Goal: Task Accomplishment & Management: Use online tool/utility

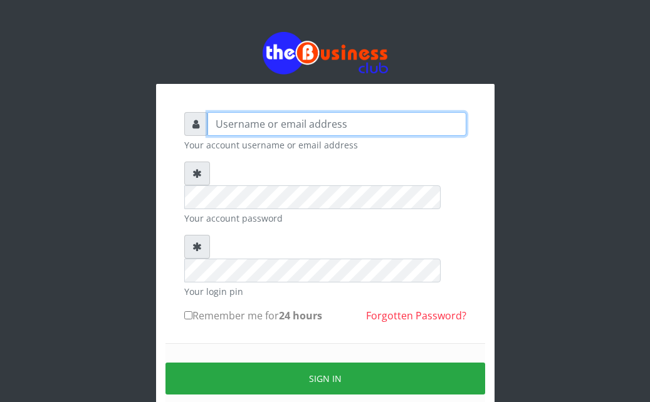
type input "Ahmed2222"
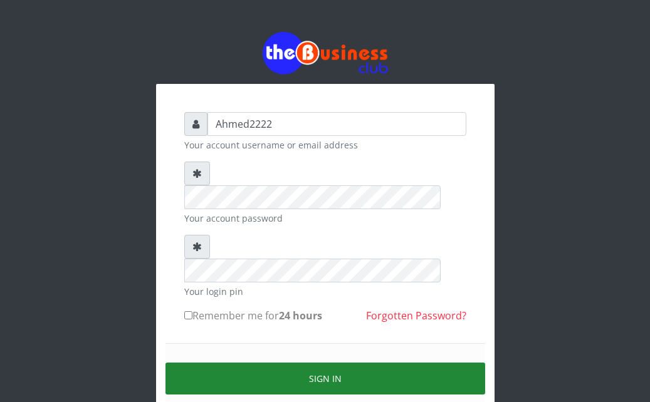
click at [337, 363] on button "Sign in" at bounding box center [325, 379] width 320 height 32
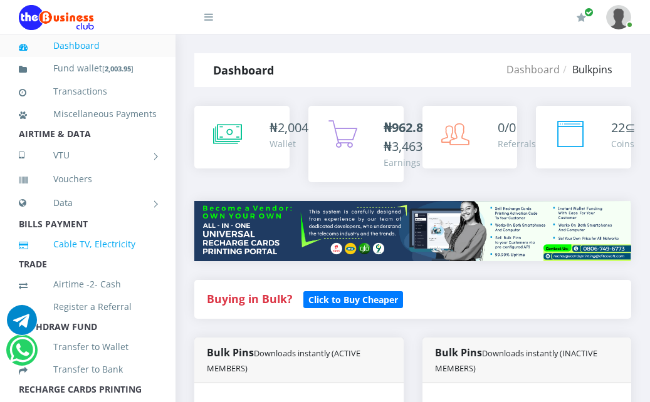
click at [70, 258] on link "Cable TV, Electricity" at bounding box center [88, 244] width 138 height 29
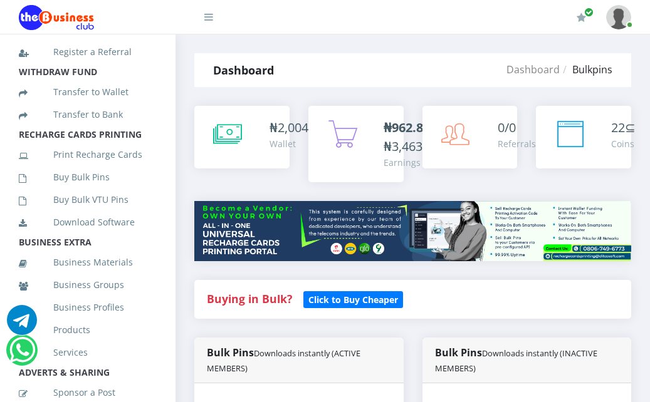
scroll to position [270, 0]
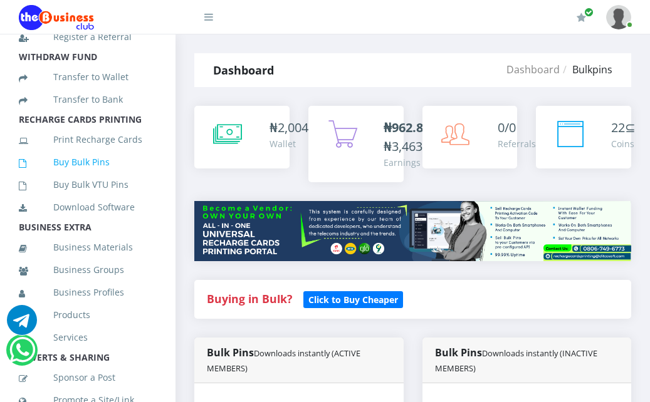
click at [69, 177] on link "Buy Bulk Pins" at bounding box center [88, 162] width 138 height 29
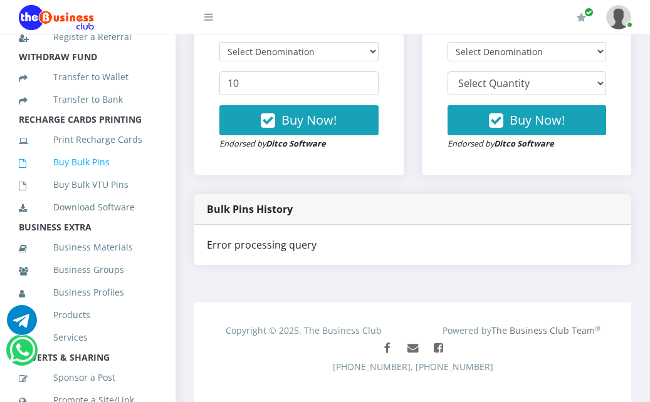
scroll to position [520, 0]
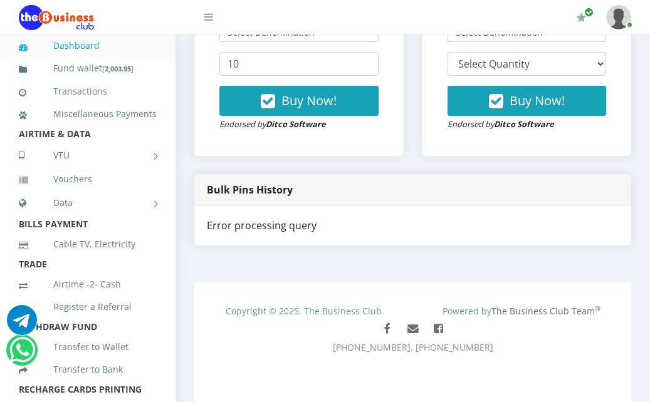
click at [251, 223] on div "Error processing query" at bounding box center [412, 226] width 437 height 40
click at [265, 233] on div "Error processing query" at bounding box center [412, 226] width 437 height 40
click at [275, 220] on div "Error processing query" at bounding box center [412, 226] width 437 height 40
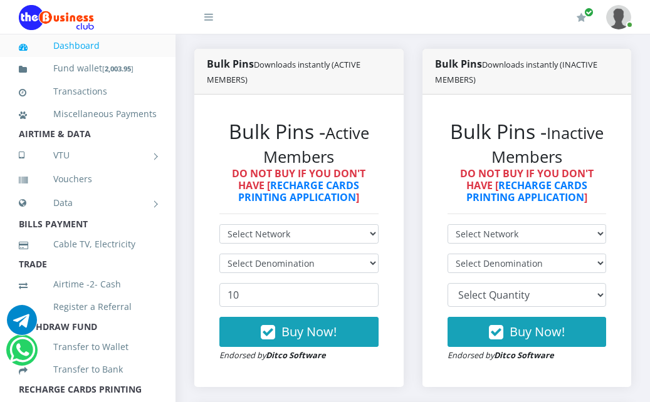
scroll to position [0, 0]
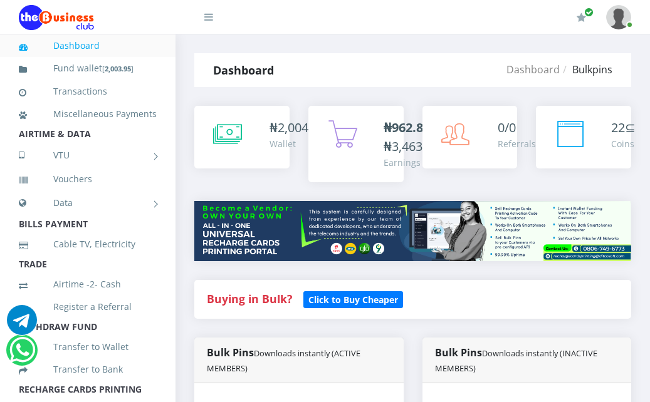
click at [315, 190] on div "₦962.80 /₦3,463 Earnings" at bounding box center [356, 153] width 114 height 95
click at [314, 190] on div "₦962.80 /₦3,463 Earnings" at bounding box center [356, 153] width 114 height 95
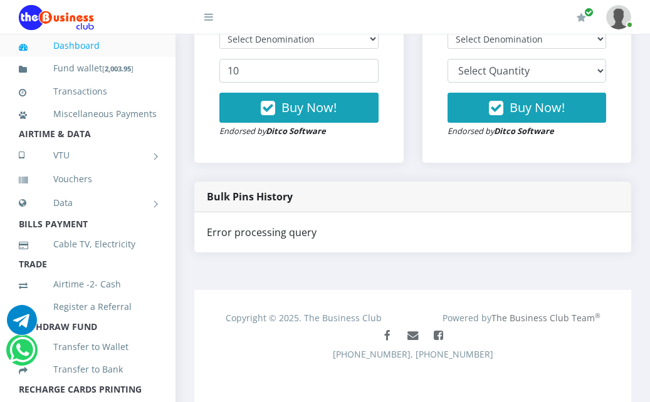
scroll to position [520, 0]
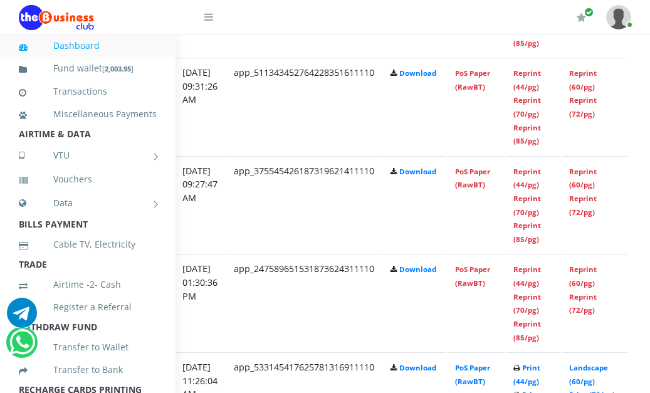
scroll to position [1128, 245]
click at [536, 186] on link "Reprint (44/pg)" at bounding box center [526, 178] width 28 height 23
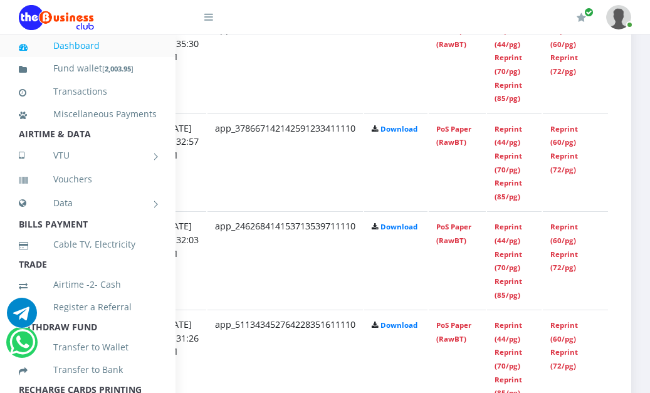
scroll to position [876, 282]
click at [495, 136] on link "Reprint (44/pg)" at bounding box center [509, 135] width 28 height 23
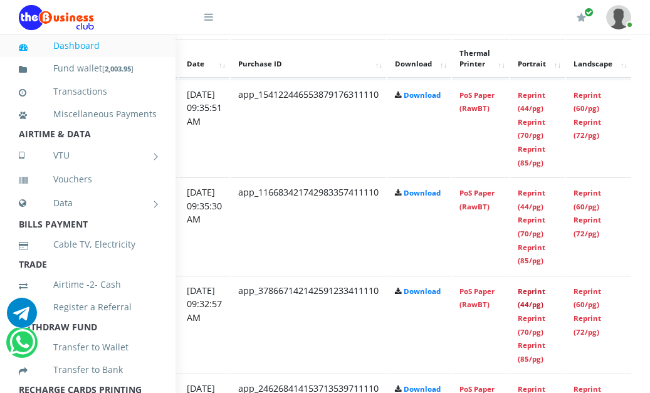
scroll to position [713, 282]
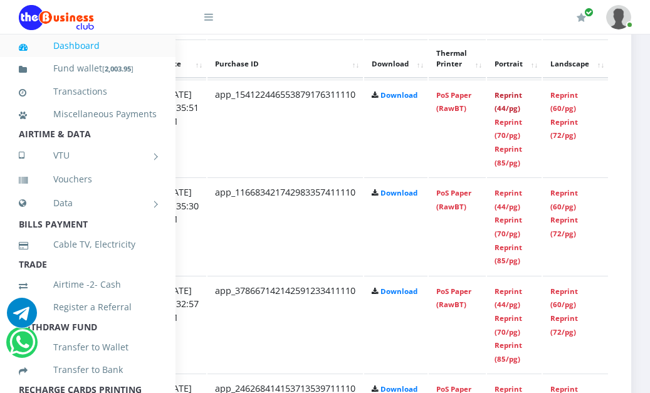
click at [507, 100] on link "Reprint (44/pg)" at bounding box center [509, 101] width 28 height 23
click at [505, 205] on link "Reprint (44/pg)" at bounding box center [509, 199] width 28 height 23
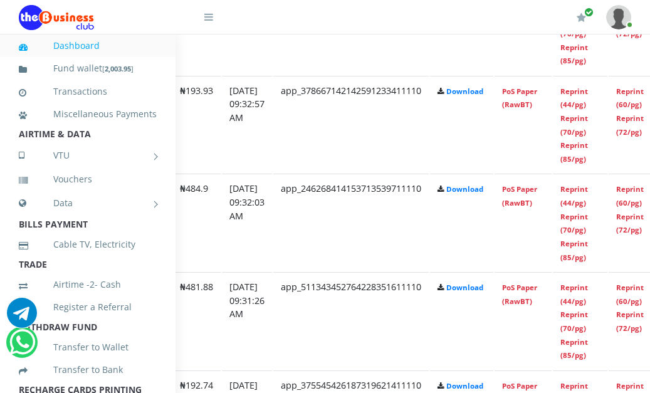
scroll to position [913, 212]
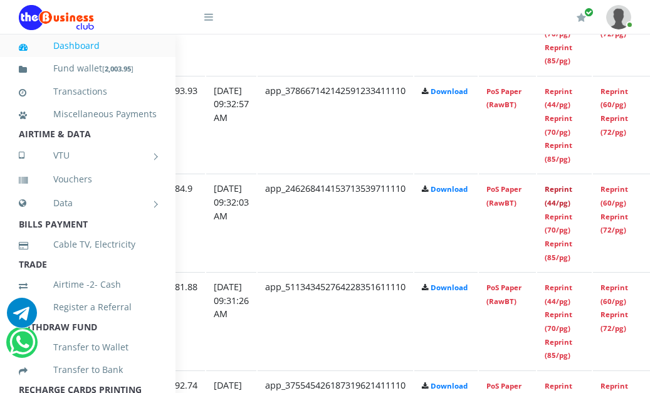
click at [572, 192] on link "Reprint (44/pg)" at bounding box center [559, 195] width 28 height 23
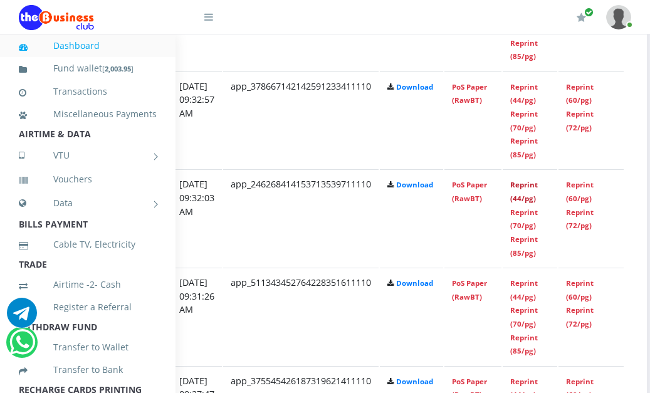
scroll to position [918, 251]
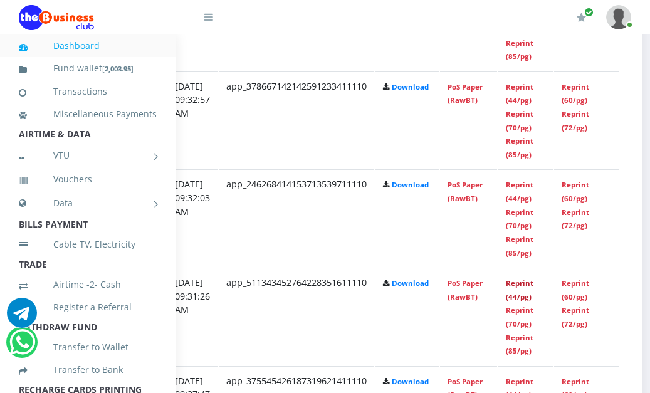
click at [533, 290] on link "Reprint (44/pg)" at bounding box center [520, 289] width 28 height 23
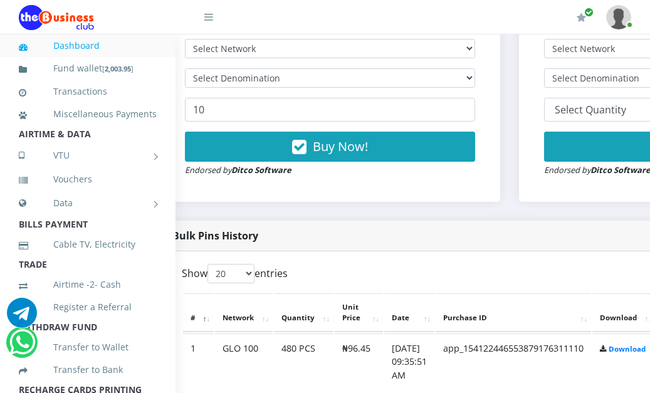
scroll to position [439, 34]
